Goal: Check status

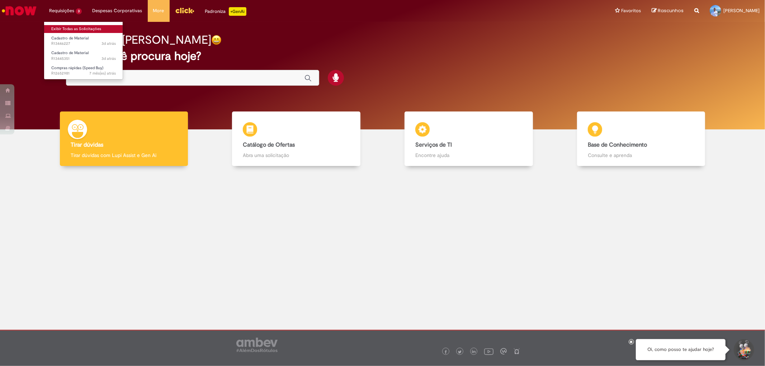
click at [67, 25] on link "Exibir Todas as Solicitações" at bounding box center [83, 29] width 79 height 8
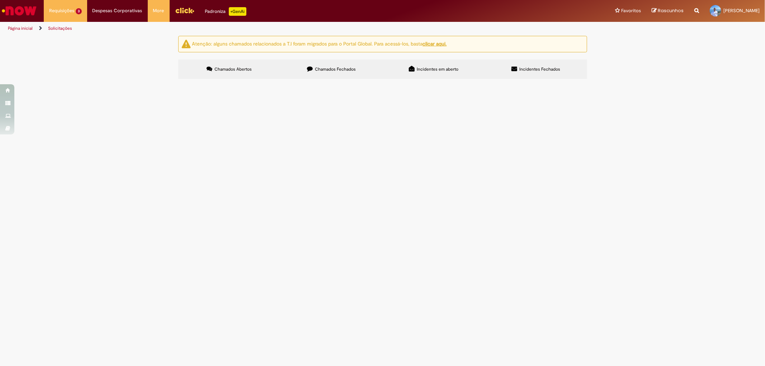
click at [0, 0] on td "R13446227" at bounding box center [0, 0] width 0 height 0
click at [0, 0] on span "R13446227" at bounding box center [0, 0] width 0 height 0
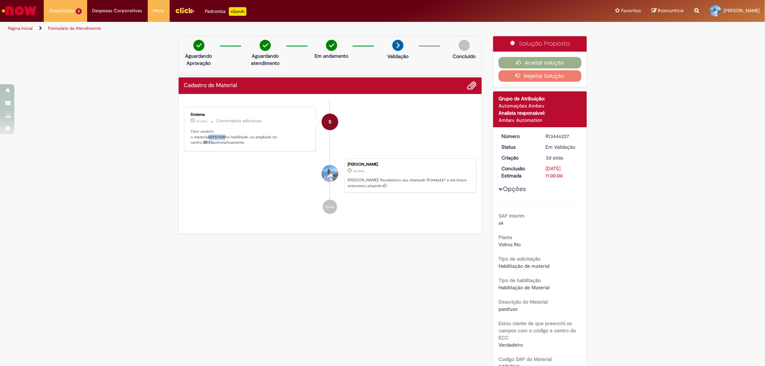
drag, startPoint x: 222, startPoint y: 136, endPoint x: 207, endPoint y: 136, distance: 15.4
click at [209, 136] on b "50757518" at bounding box center [217, 137] width 16 height 5
copy b "50757518"
click at [88, 53] on link "Cadastro de Material 3d atrás 3 dias atrás R13445351" at bounding box center [83, 55] width 79 height 13
drag, startPoint x: 225, startPoint y: 136, endPoint x: 205, endPoint y: 137, distance: 19.4
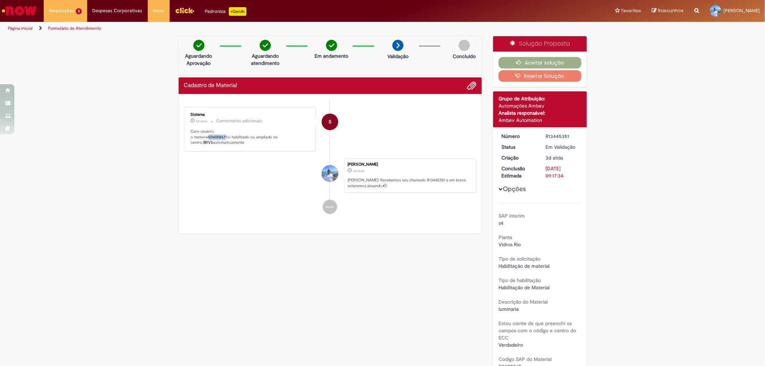
click at [205, 137] on p "Caro usuário, o material 50400867 foi habilitado ou ampliado no centro: BRV3 au…" at bounding box center [250, 137] width 119 height 17
copy p "50400867"
click at [80, 40] on span "Cadastro de Material" at bounding box center [69, 38] width 37 height 5
drag, startPoint x: 223, startPoint y: 136, endPoint x: 207, endPoint y: 135, distance: 16.9
click at [207, 135] on p "Caro usuário, o material 50757518 foi habilitado ou ampliado no centro: BRV3 au…" at bounding box center [250, 137] width 119 height 17
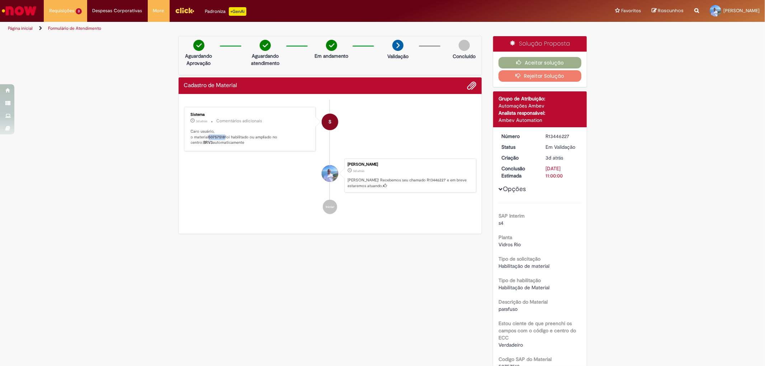
copy b "50757518"
